Goal: Register for event/course

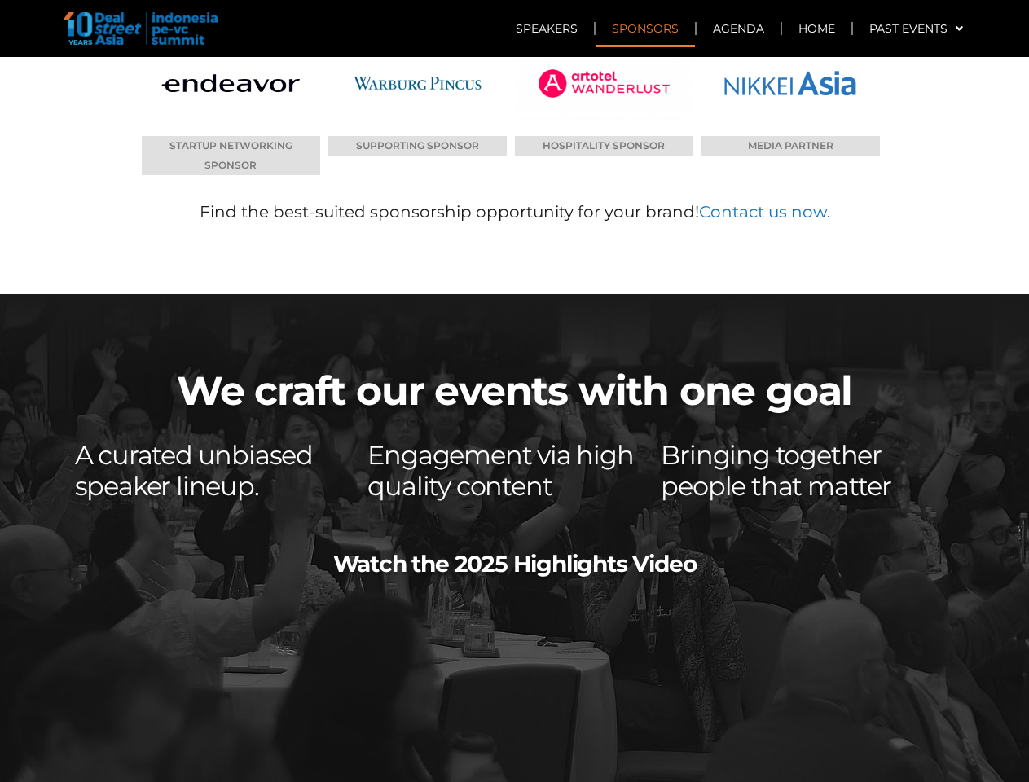
scroll to position [7835, 0]
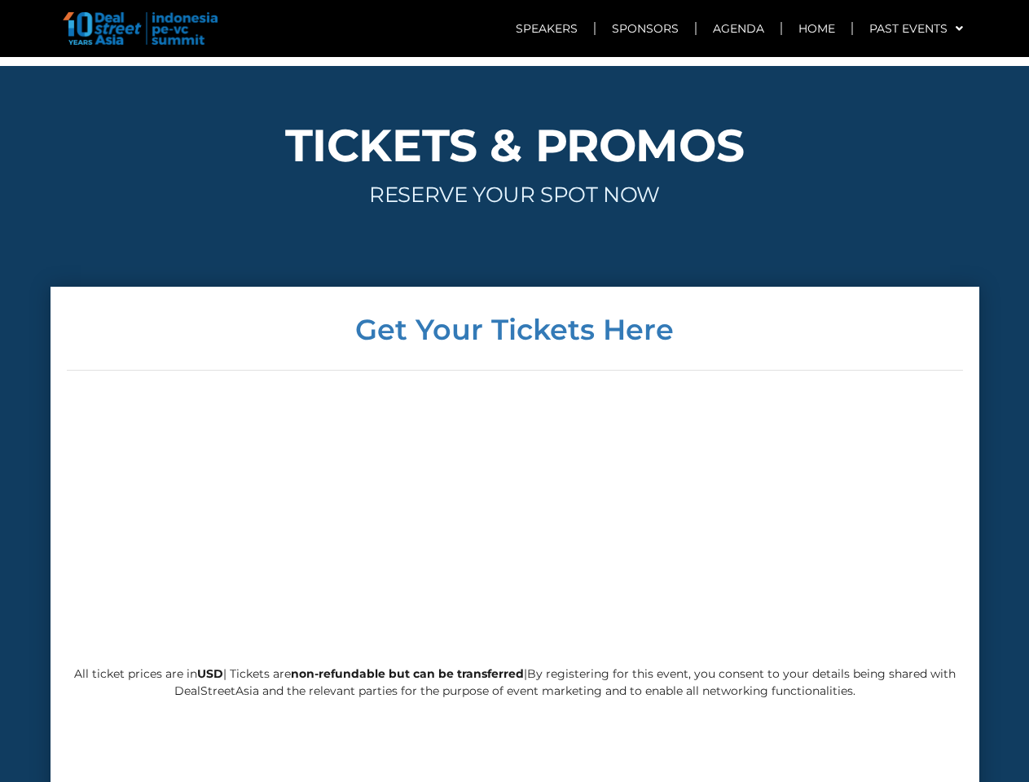
scroll to position [4070, 0]
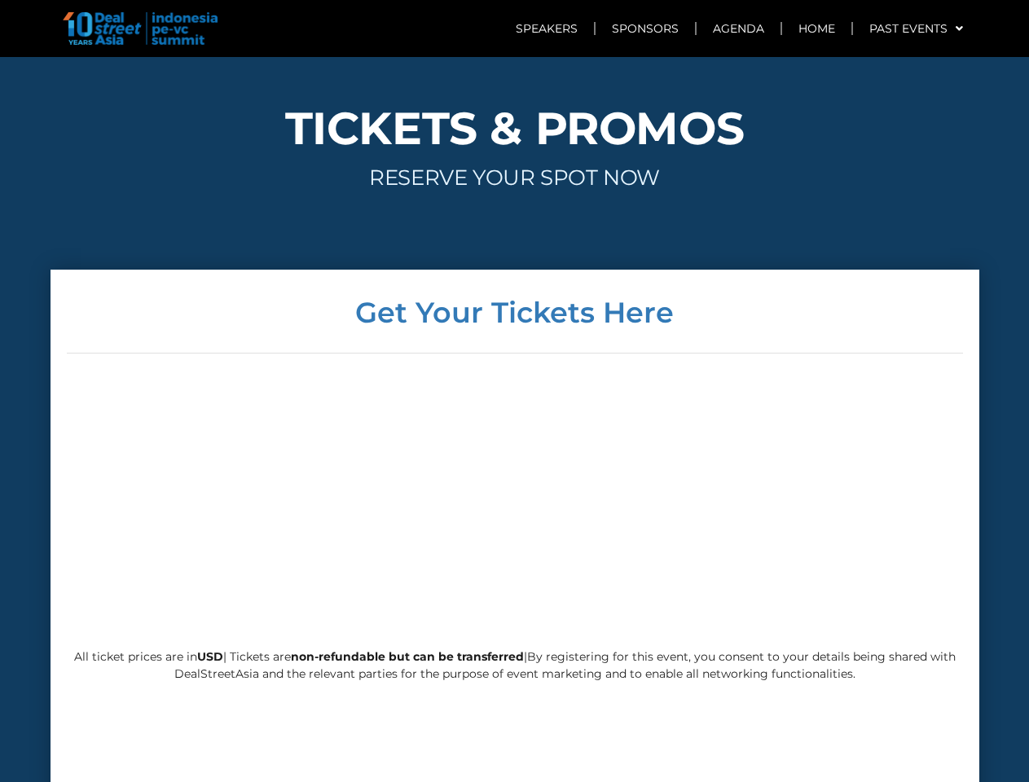
scroll to position [3911, 0]
